Goal: Task Accomplishment & Management: Use online tool/utility

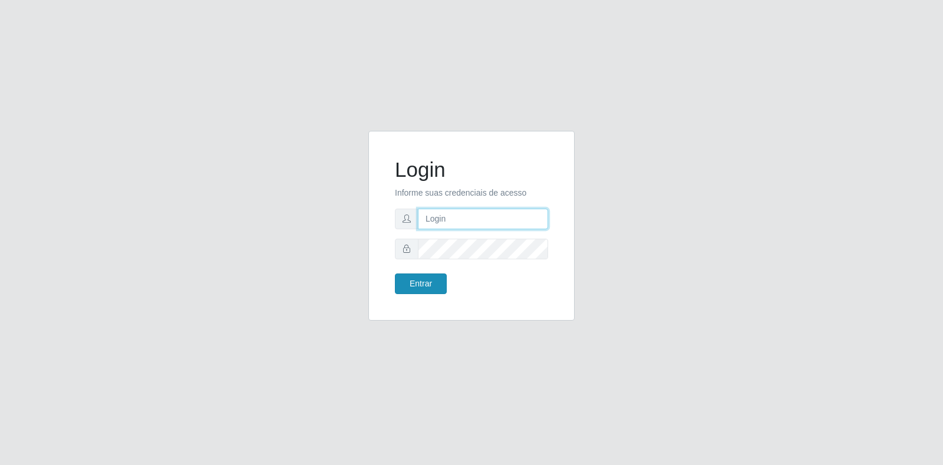
type input "[EMAIL_ADDRESS][DOMAIN_NAME]"
click at [427, 283] on button "Entrar" at bounding box center [421, 283] width 52 height 21
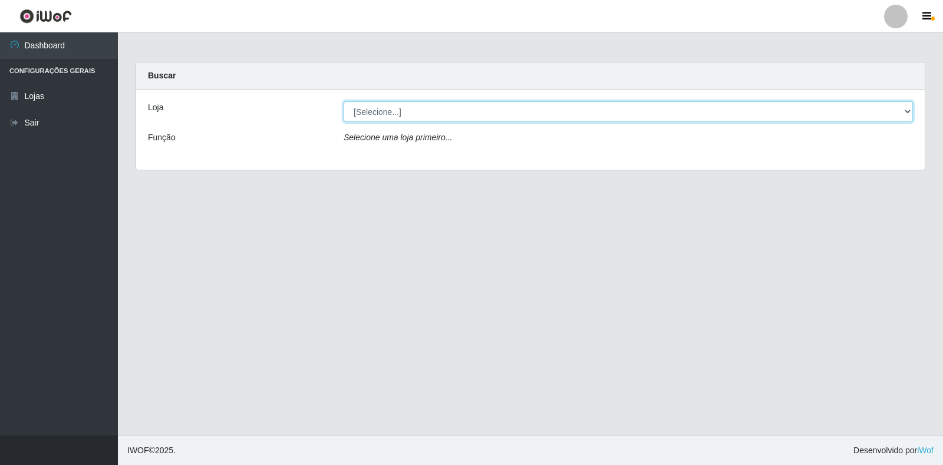
click at [539, 113] on select "[Selecione...] Atacado Vem - Loja 30 Laranjeiras Velha" at bounding box center [628, 111] width 569 height 21
click at [344, 101] on select "[Selecione...] Atacado Vem - Loja 30 Laranjeiras Velha" at bounding box center [628, 111] width 569 height 21
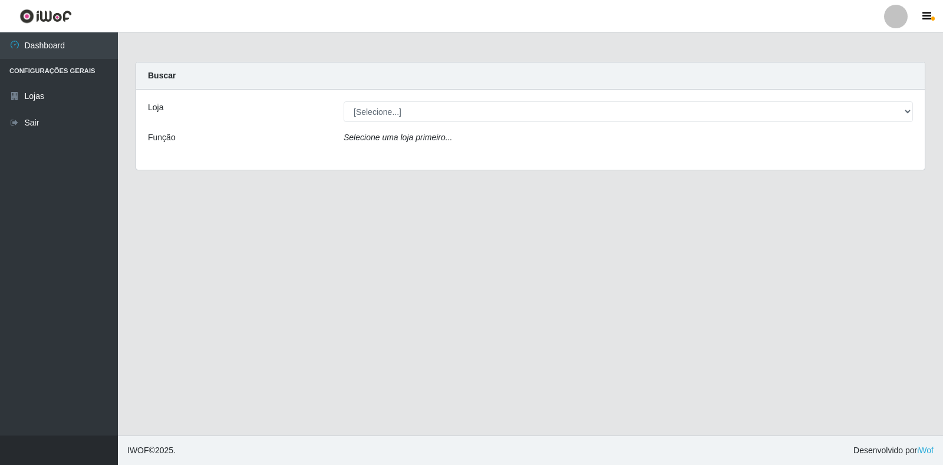
click at [533, 123] on div "Loja [Selecione...] Atacado Vem - Loja 30 Laranjeiras Velha Função Selecione um…" at bounding box center [530, 130] width 788 height 80
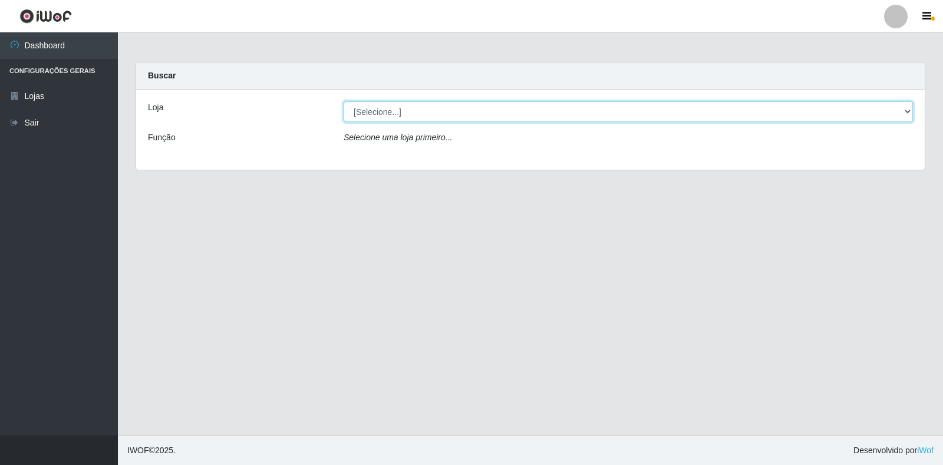
click at [530, 110] on select "[Selecione...] Atacado Vem - Loja 30 Laranjeiras Velha" at bounding box center [628, 111] width 569 height 21
select select "495"
click at [344, 101] on select "[Selecione...] Atacado Vem - Loja 30 Laranjeiras Velha" at bounding box center [628, 111] width 569 height 21
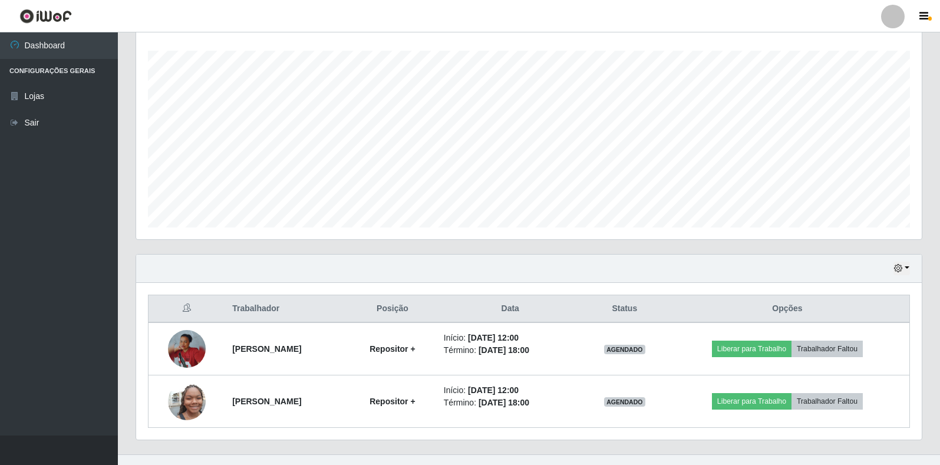
scroll to position [213, 0]
